Goal: Information Seeking & Learning: Learn about a topic

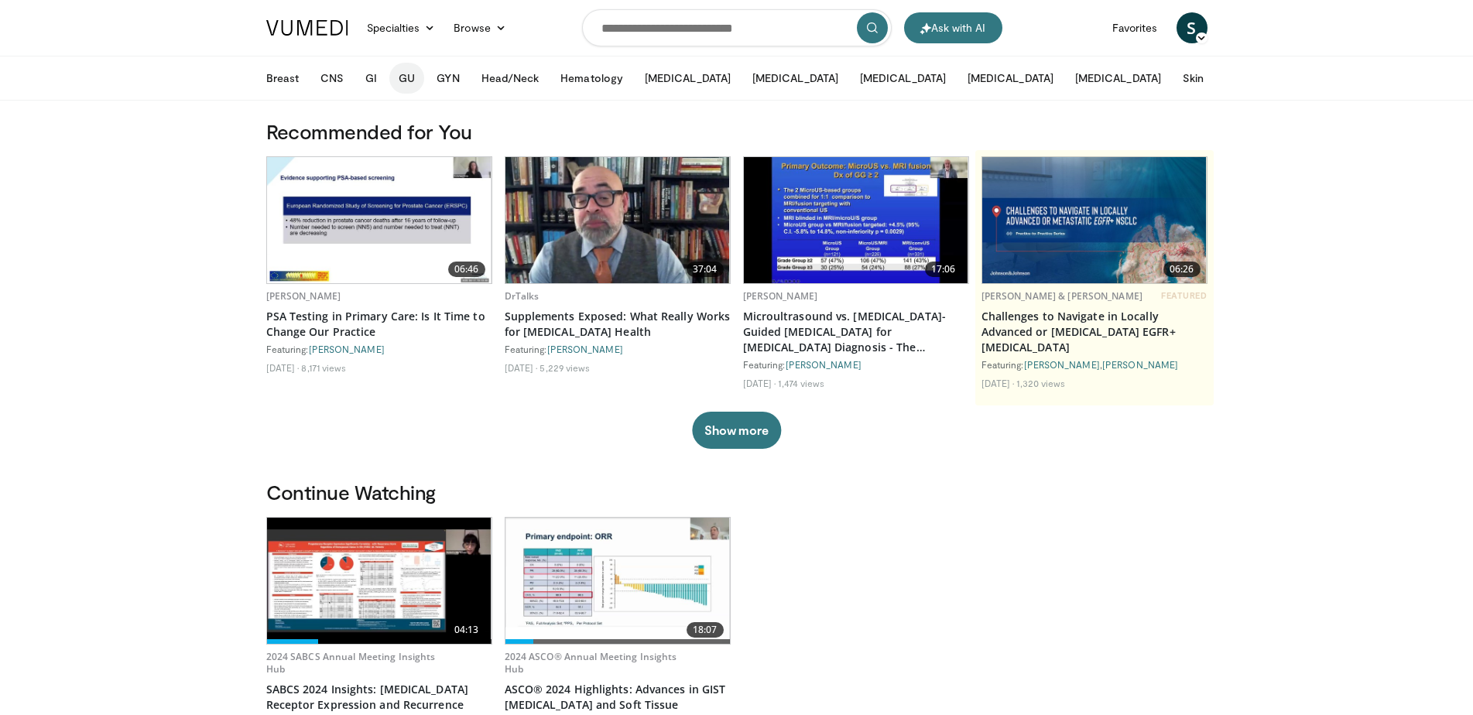
click at [407, 81] on button "GU" at bounding box center [406, 78] width 35 height 31
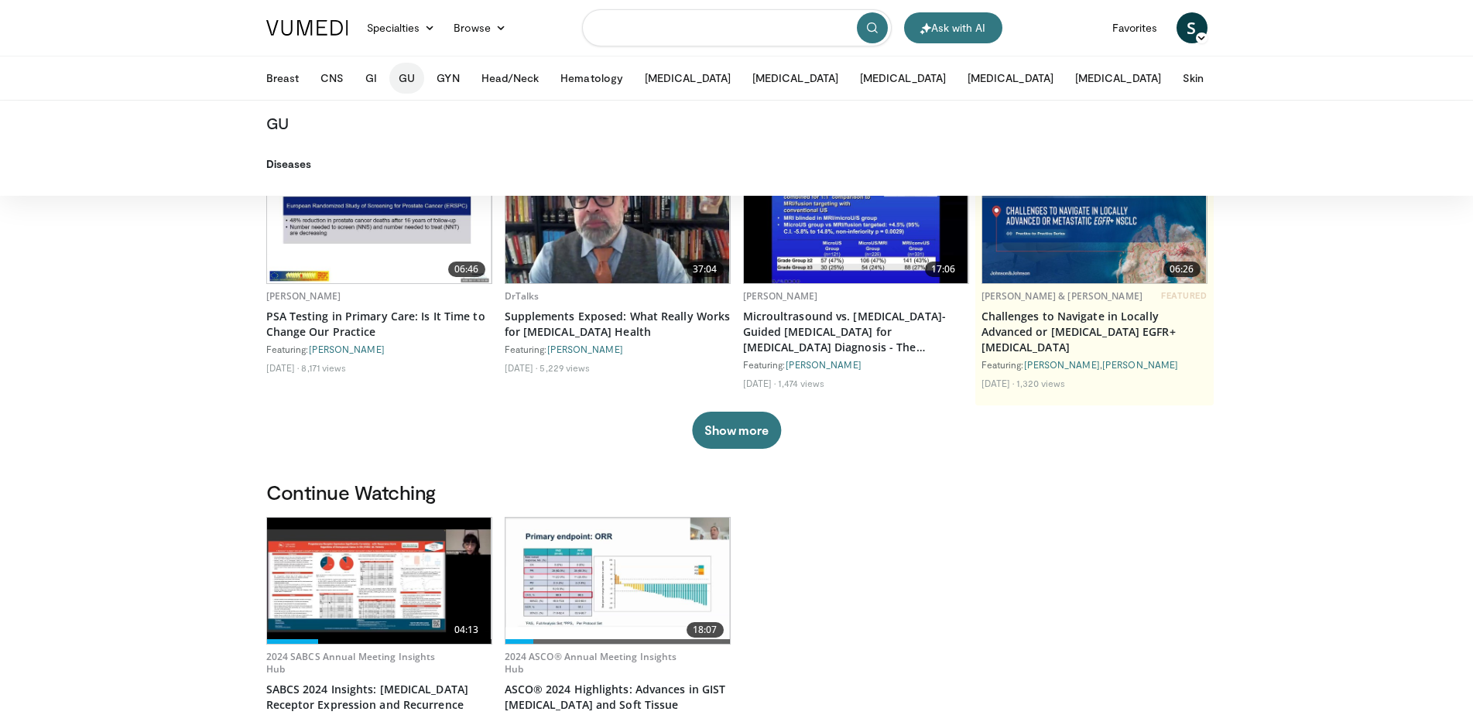
click at [758, 30] on input "Search topics, interventions" at bounding box center [737, 27] width 310 height 37
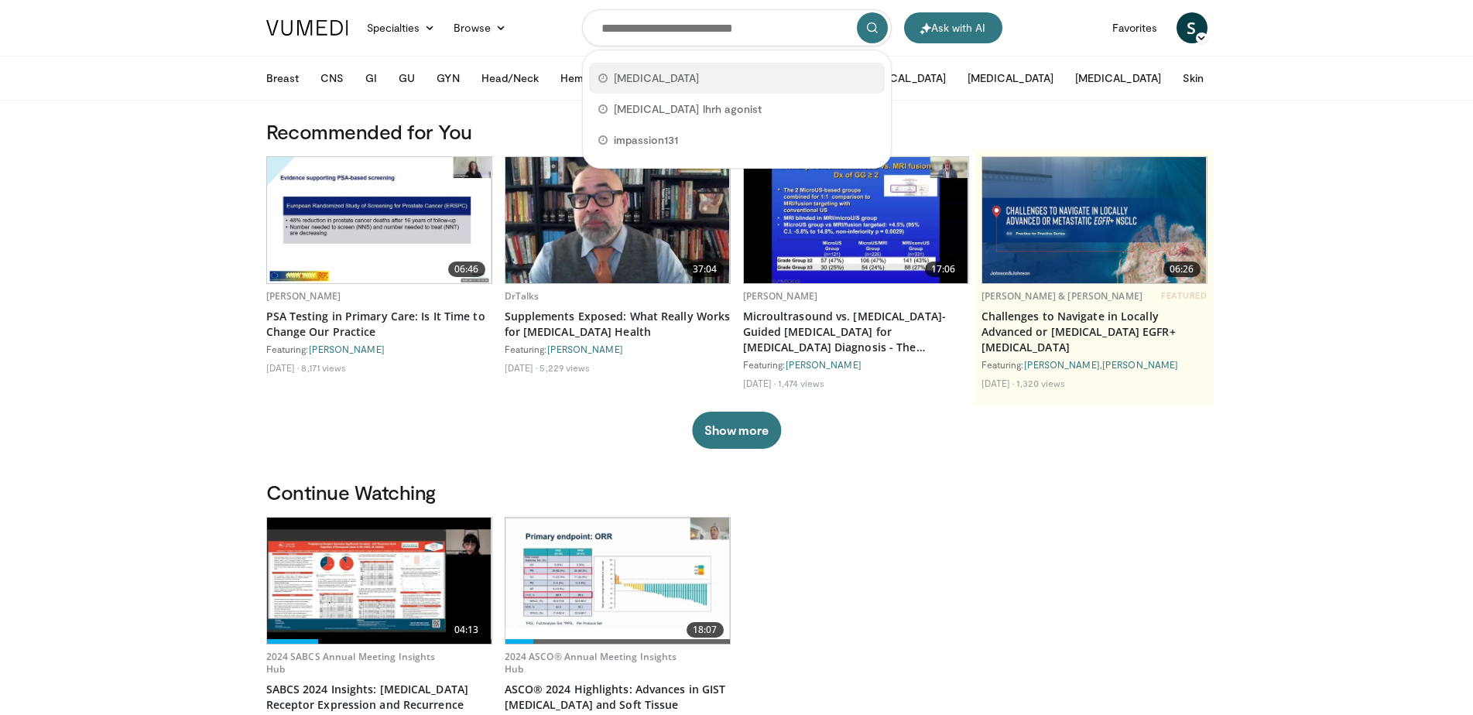
click at [701, 74] on div "bladder cancer" at bounding box center [737, 78] width 296 height 31
type input "**********"
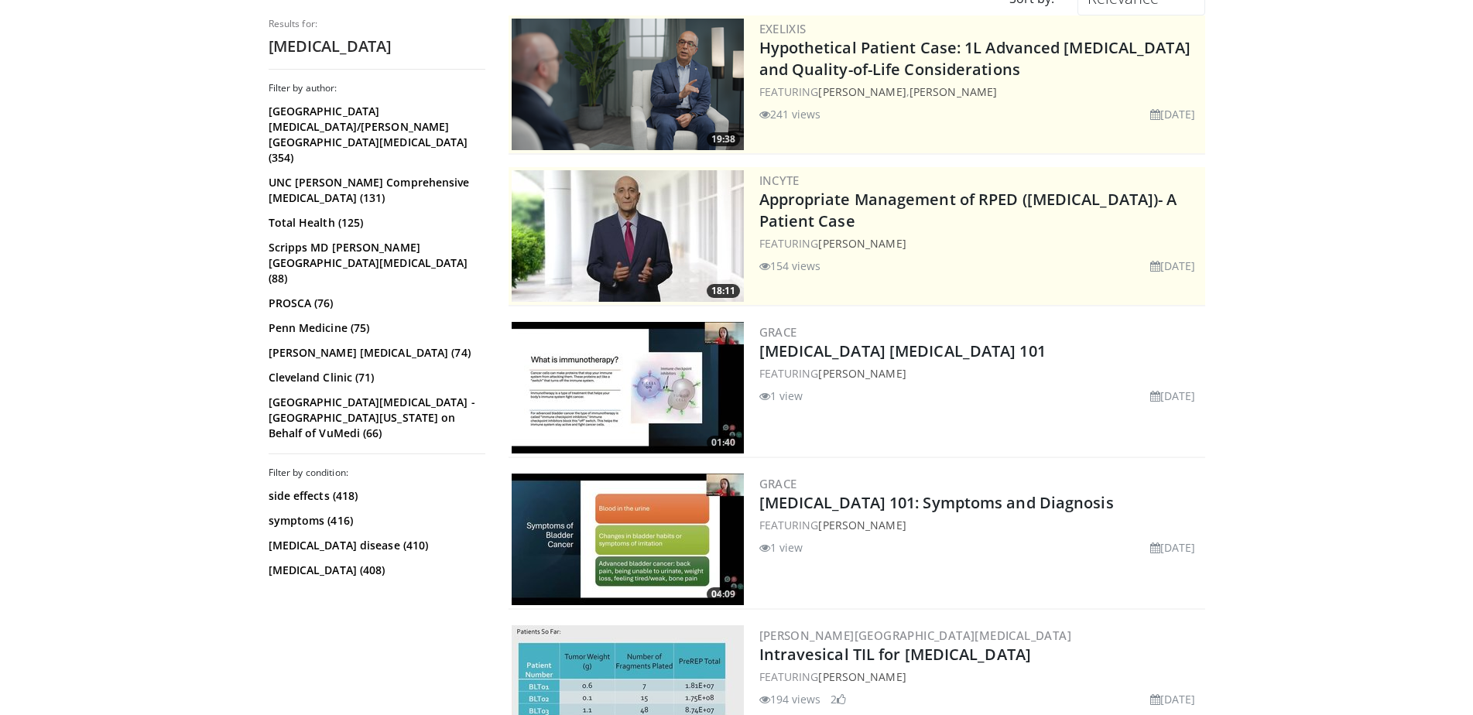
scroll to position [186, 0]
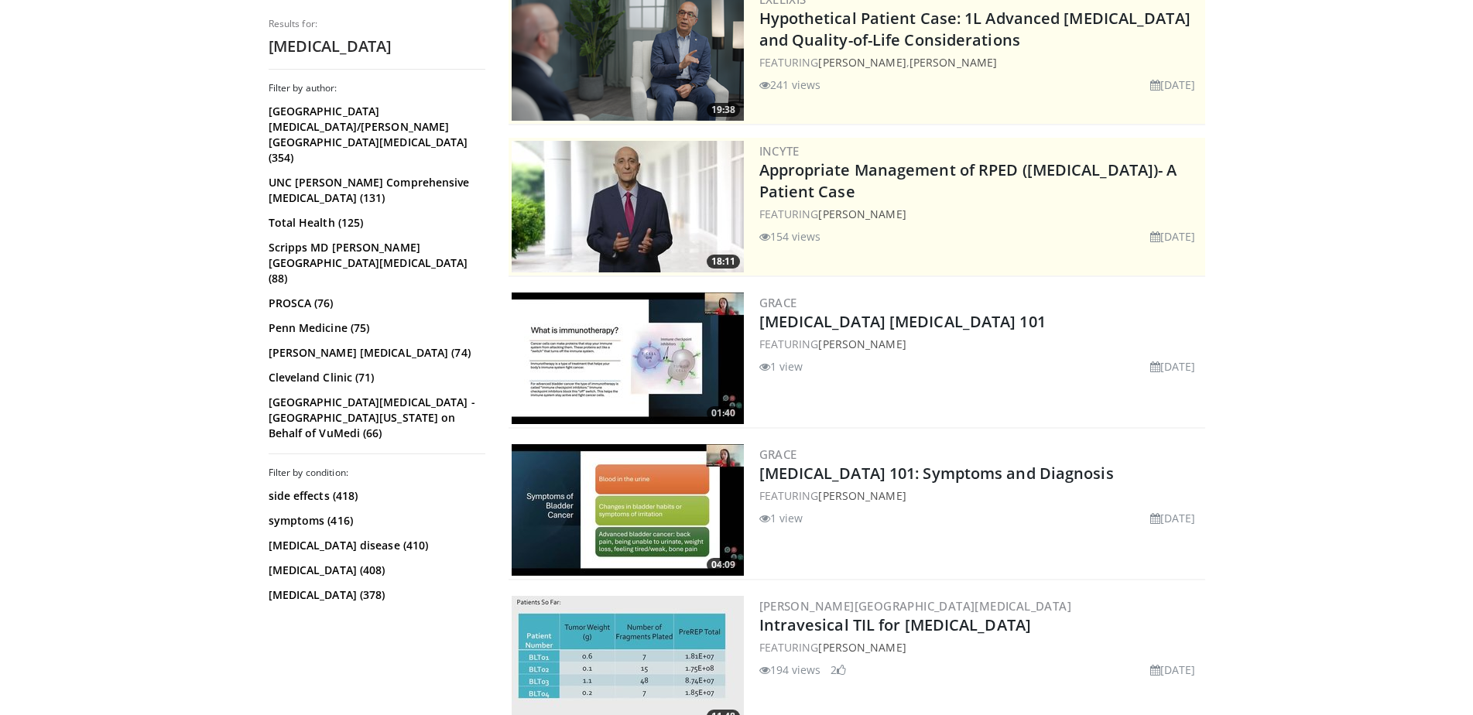
click at [609, 358] on img at bounding box center [628, 359] width 232 height 132
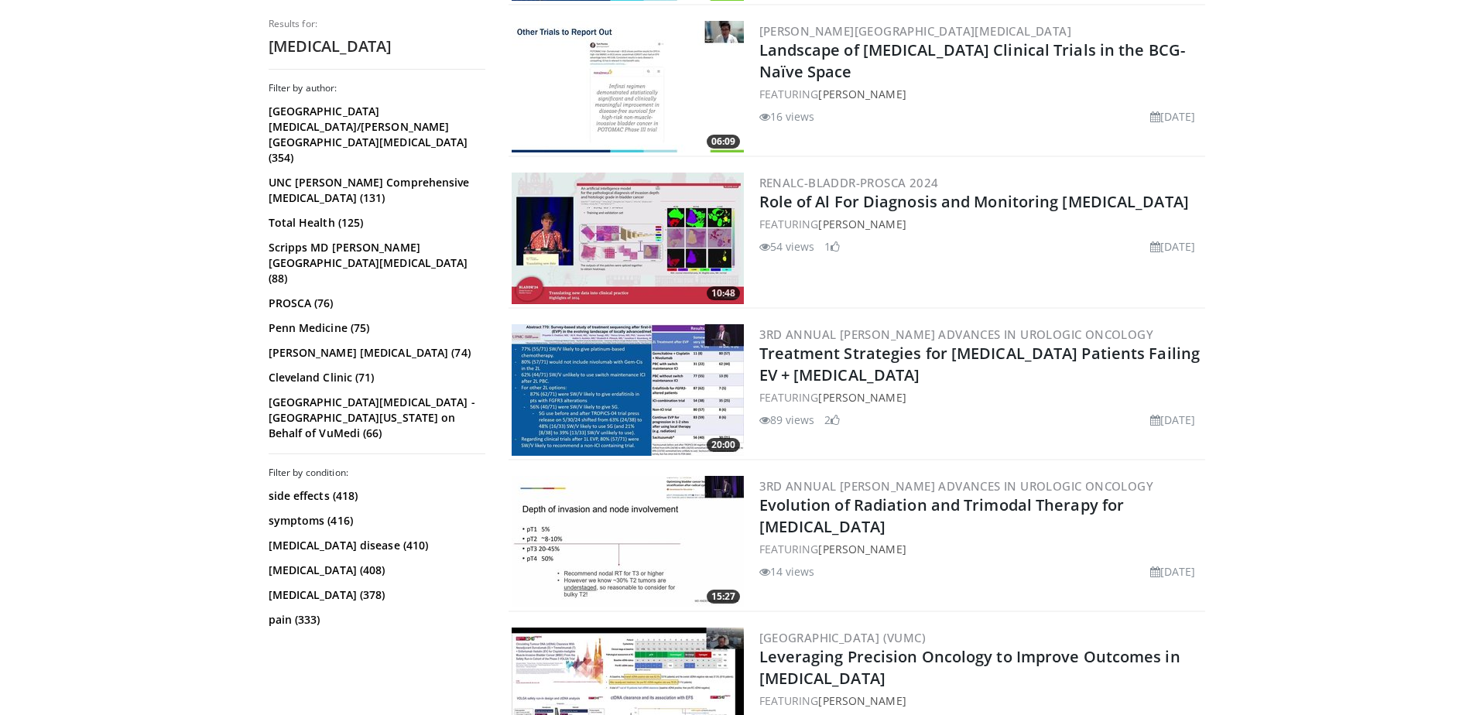
scroll to position [1239, 0]
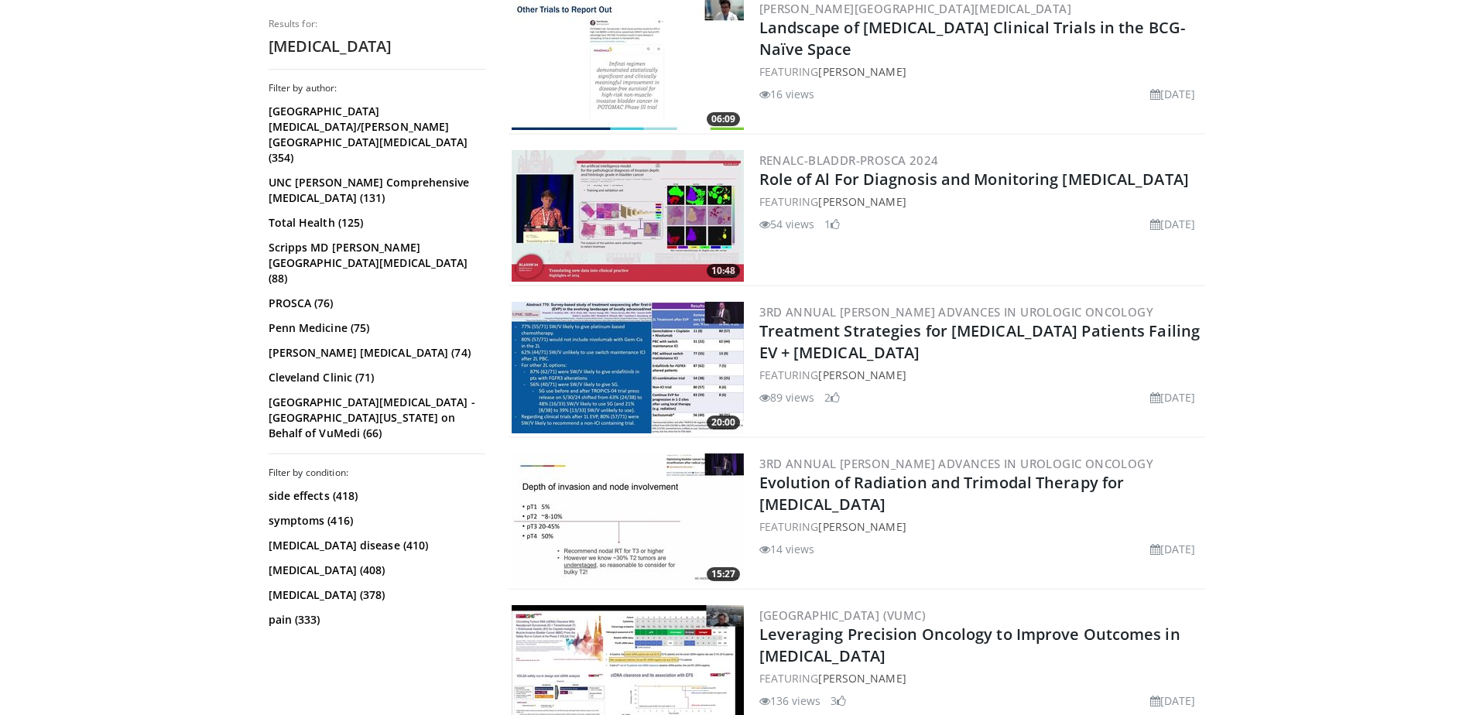
click at [586, 388] on img at bounding box center [628, 368] width 232 height 132
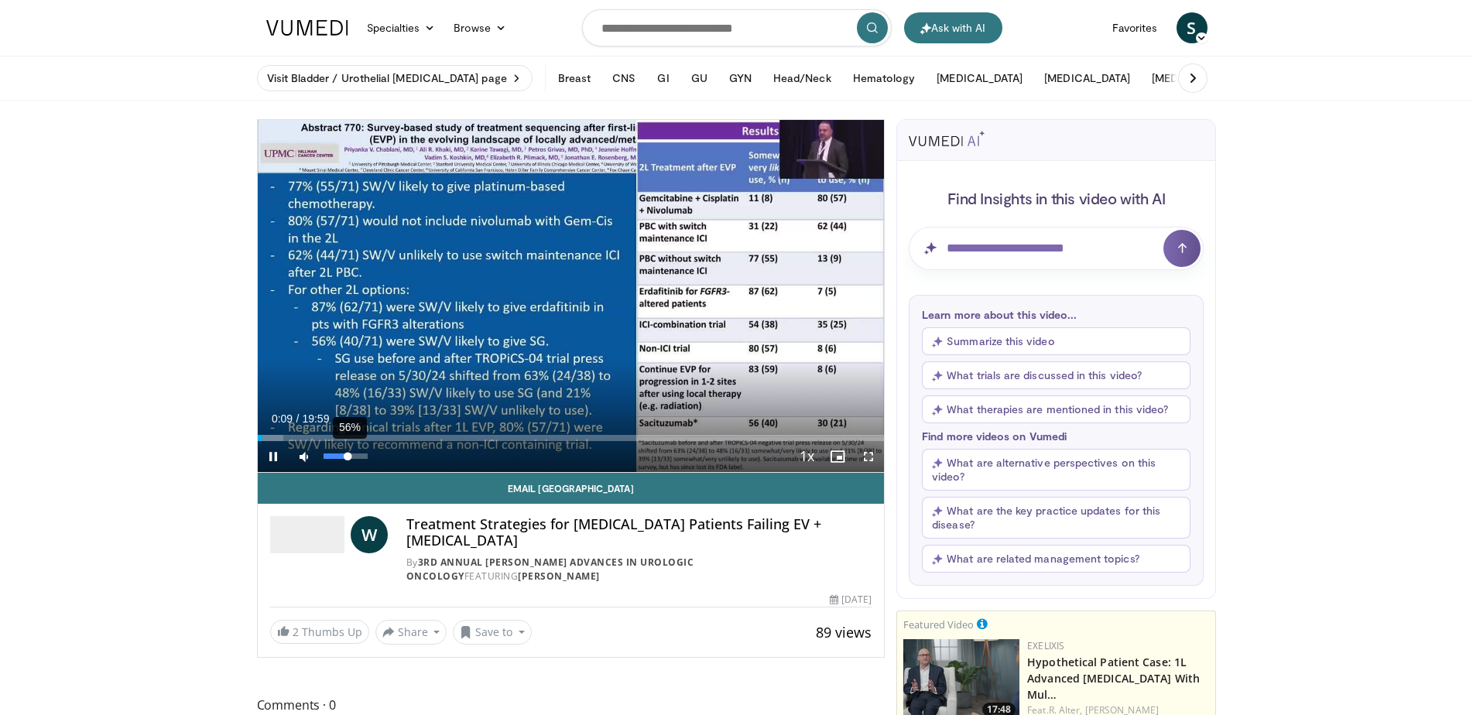
click at [348, 454] on div "Volume Level" at bounding box center [336, 456] width 25 height 5
click at [868, 461] on span "Video Player" at bounding box center [868, 456] width 31 height 31
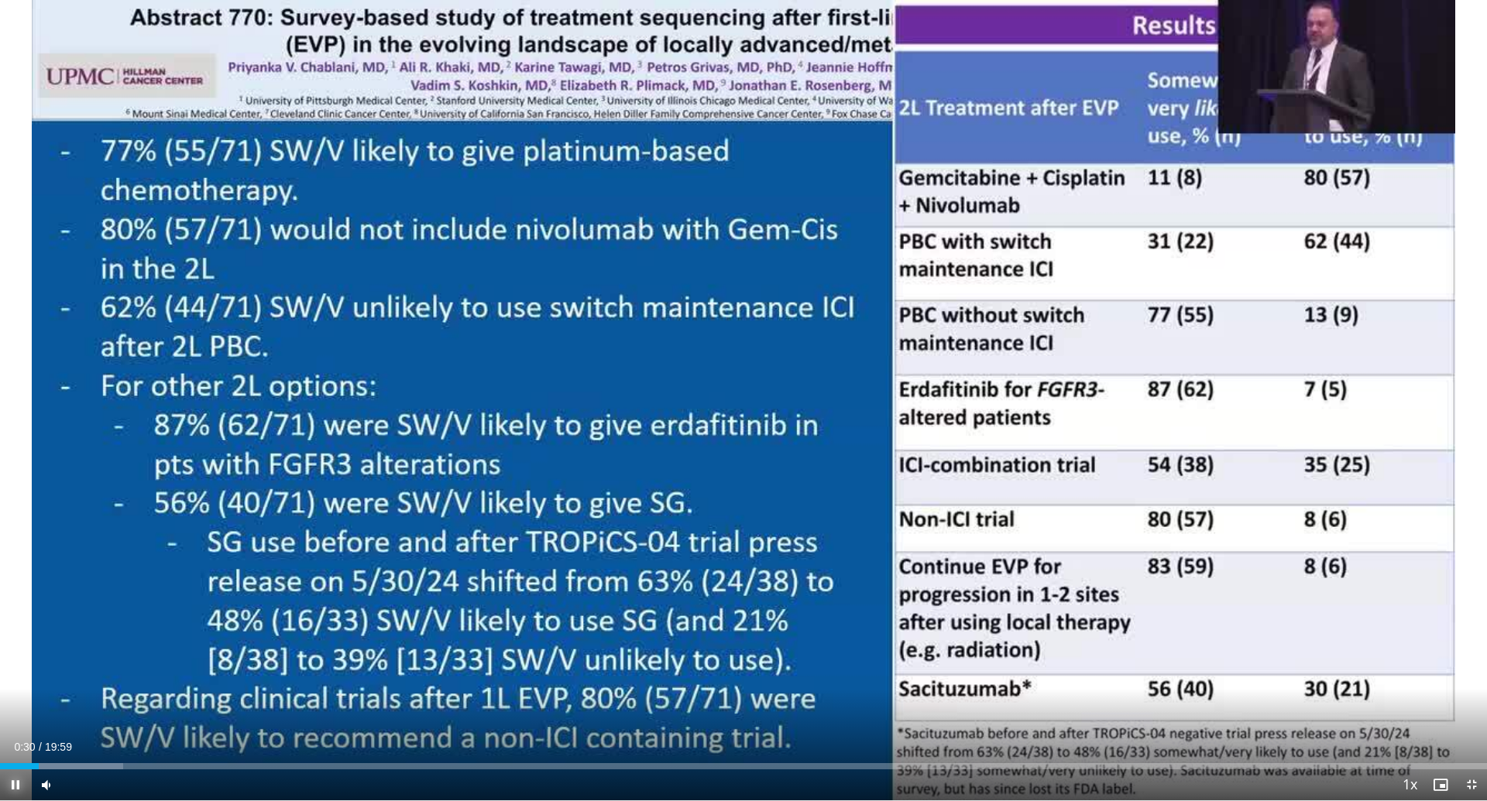
drag, startPoint x: 15, startPoint y: 782, endPoint x: 26, endPoint y: 788, distance: 12.5
click at [15, 715] on span "Video Player" at bounding box center [15, 785] width 31 height 31
click at [111, 305] on div "10 seconds Tap to unmute" at bounding box center [743, 400] width 1487 height 801
click at [19, 715] on span "Video Player" at bounding box center [15, 785] width 31 height 31
